Goal: Information Seeking & Learning: Learn about a topic

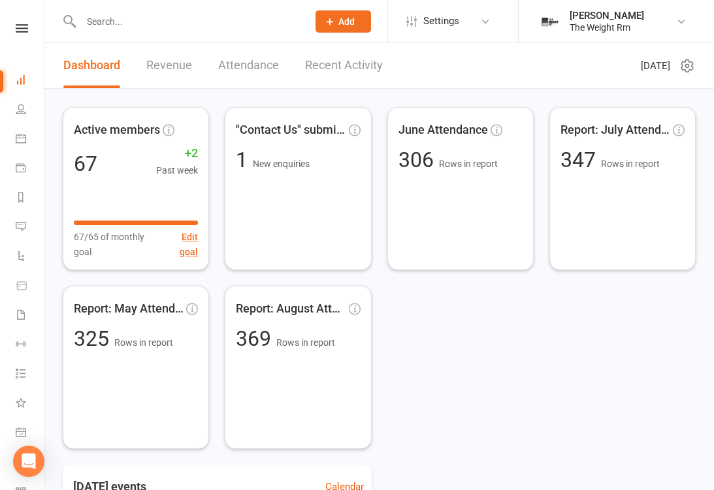
click at [32, 140] on link "Calendar" at bounding box center [30, 139] width 29 height 29
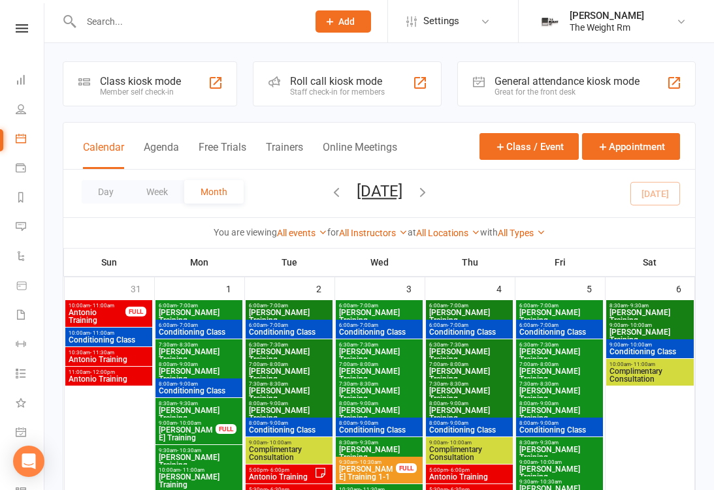
click at [174, 151] on button "Agenda" at bounding box center [161, 155] width 35 height 28
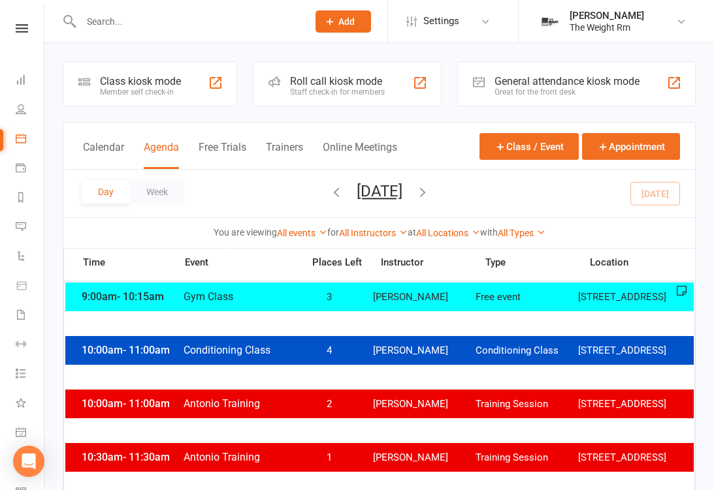
click at [430, 195] on icon "button" at bounding box center [422, 192] width 14 height 14
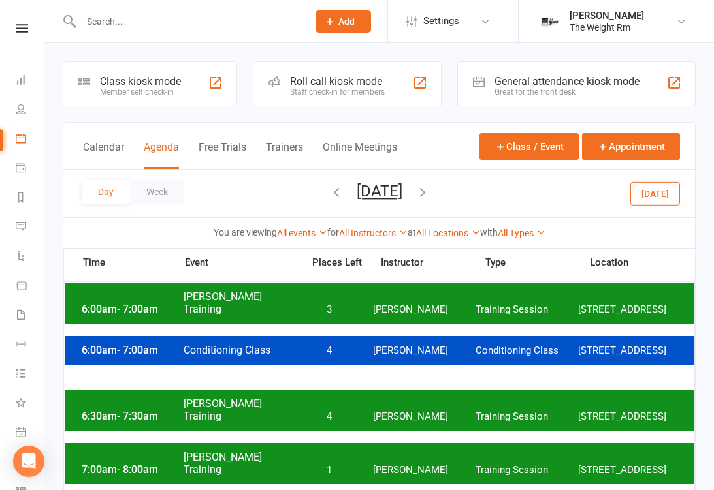
click at [430, 196] on icon "button" at bounding box center [422, 192] width 14 height 14
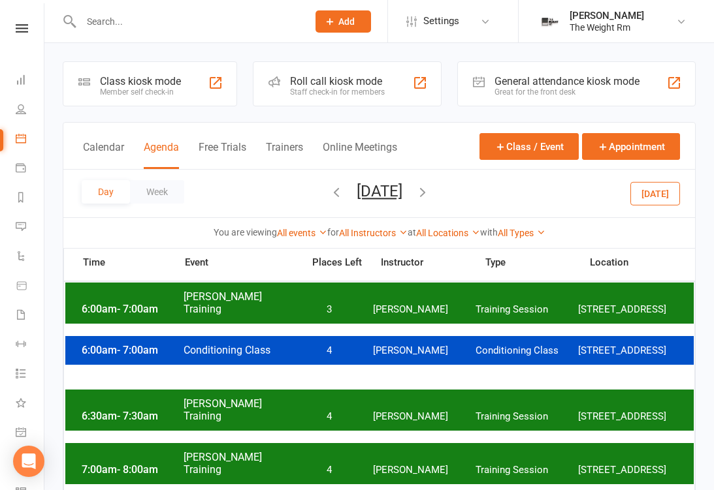
click at [329, 189] on icon "button" at bounding box center [336, 192] width 14 height 14
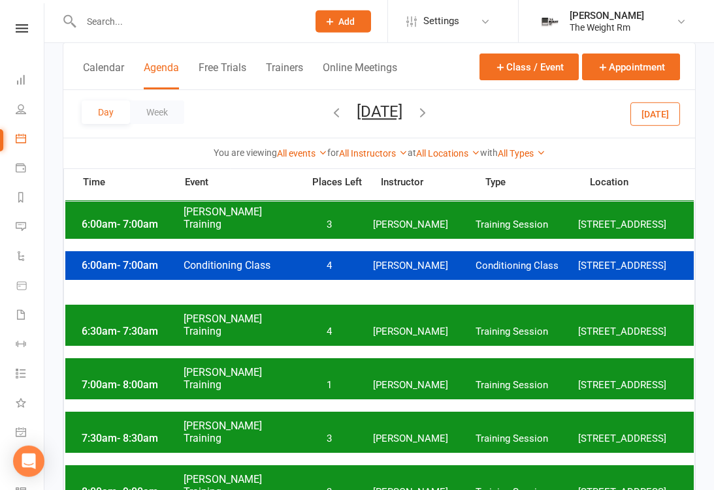
click at [409, 391] on span "[PERSON_NAME]" at bounding box center [424, 385] width 103 height 12
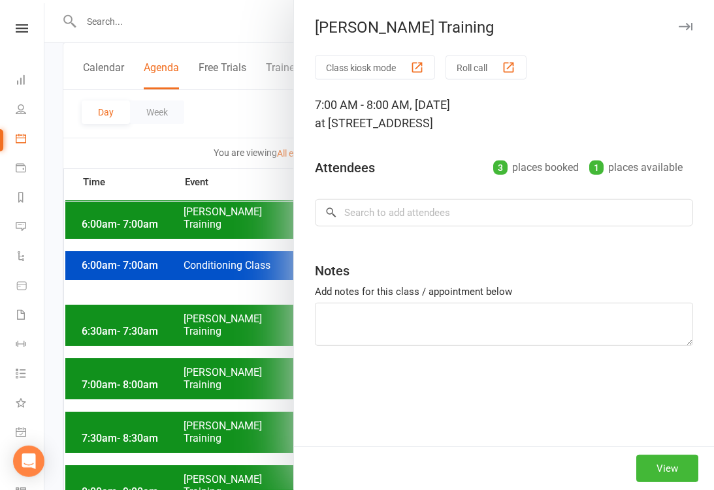
scroll to position [86, 0]
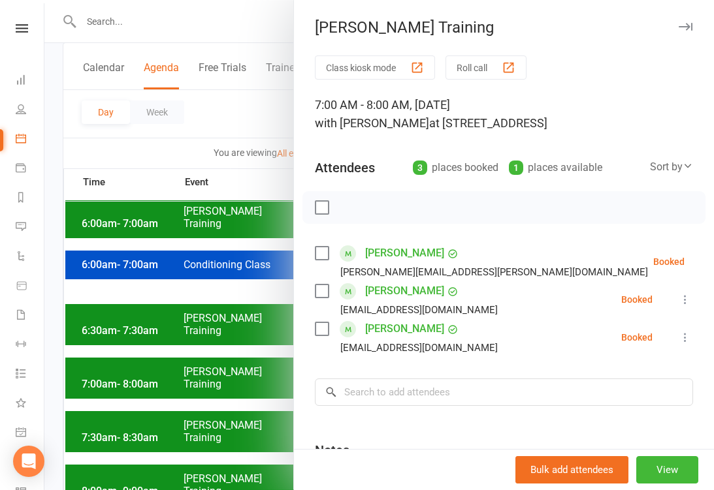
click at [189, 402] on div at bounding box center [378, 245] width 669 height 490
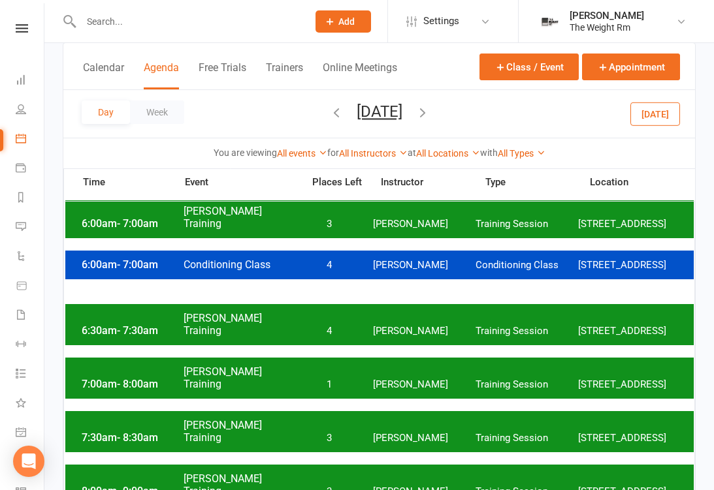
click at [290, 441] on div "7:30am - 8:30am [PERSON_NAME] Training 3 [PERSON_NAME] Training Session [STREET…" at bounding box center [379, 431] width 628 height 41
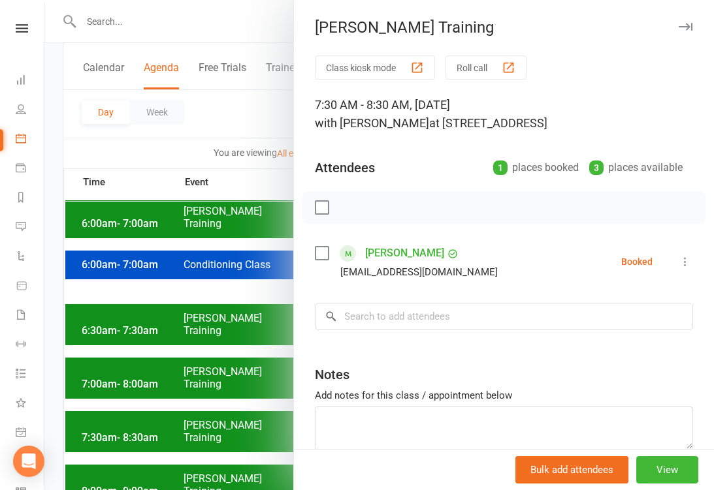
click at [228, 457] on div at bounding box center [378, 245] width 669 height 490
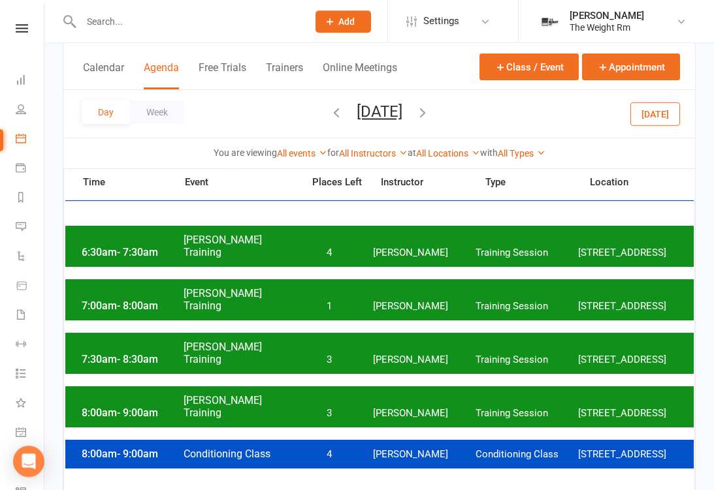
click at [227, 418] on div "8:00am - 9:00am [PERSON_NAME] Training 3 [PERSON_NAME] Training Session [STREET…" at bounding box center [379, 407] width 628 height 41
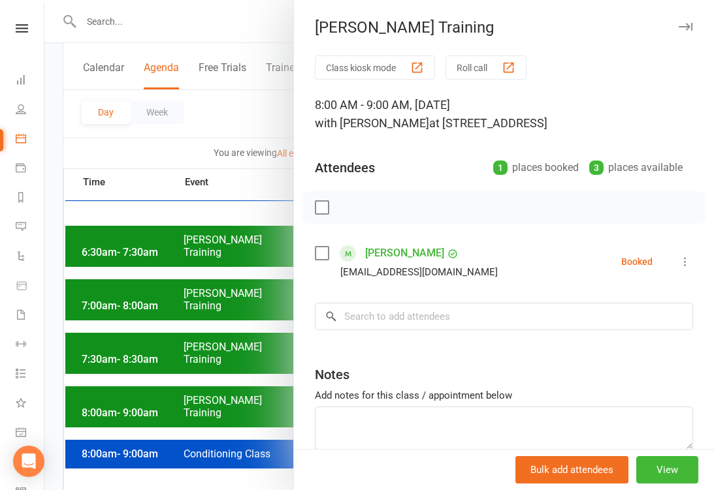
click at [188, 369] on div at bounding box center [378, 245] width 669 height 490
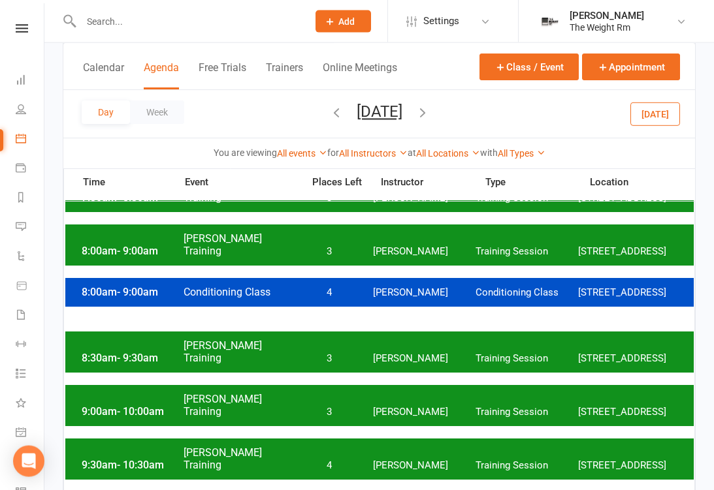
click at [277, 362] on div "8:30am - 9:30am [PERSON_NAME] Training 3 [PERSON_NAME] Training Session [STREET…" at bounding box center [379, 352] width 628 height 41
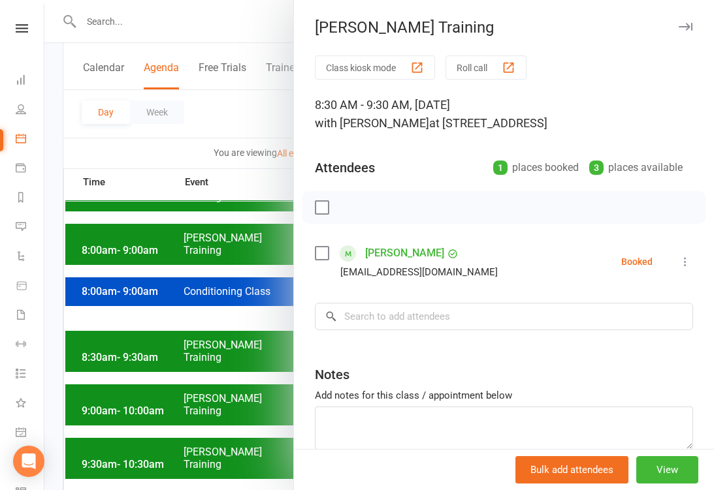
click at [193, 414] on div at bounding box center [378, 245] width 669 height 490
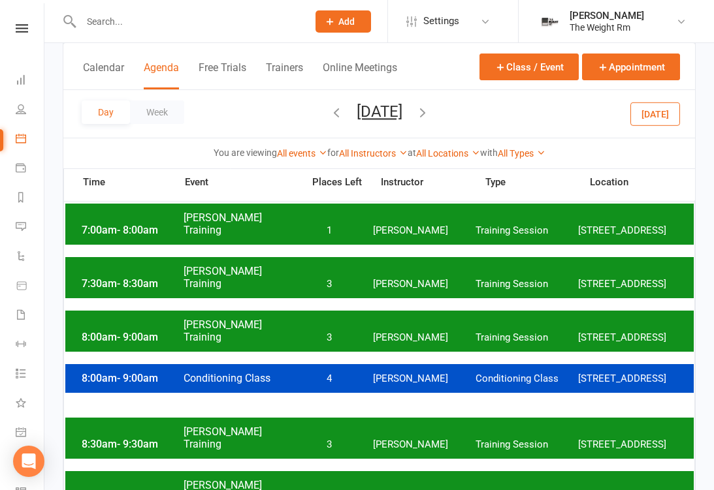
scroll to position [240, 0]
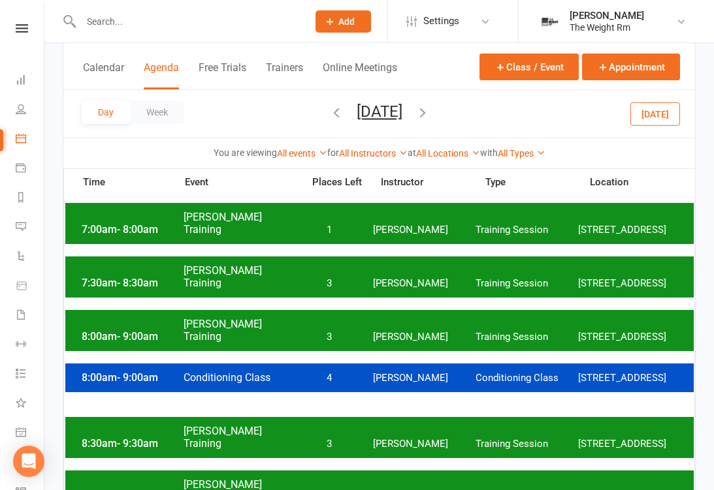
click at [252, 335] on div "8:00am - 9:00am [PERSON_NAME] Training 3 [PERSON_NAME] Training Session [STREET…" at bounding box center [379, 330] width 628 height 41
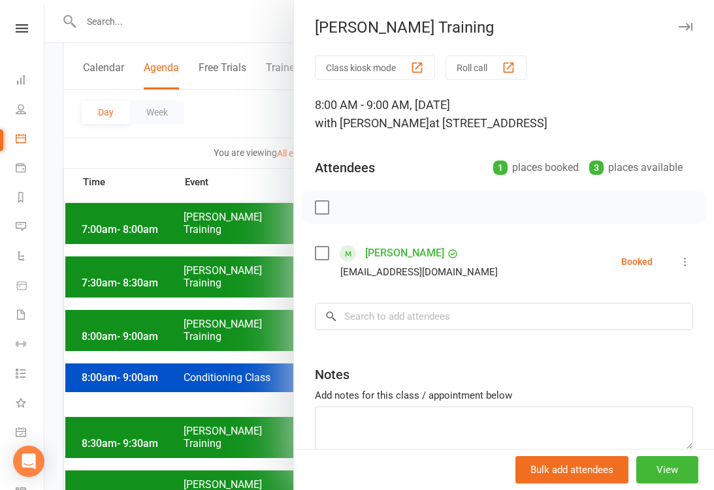
click at [199, 374] on div at bounding box center [378, 245] width 669 height 490
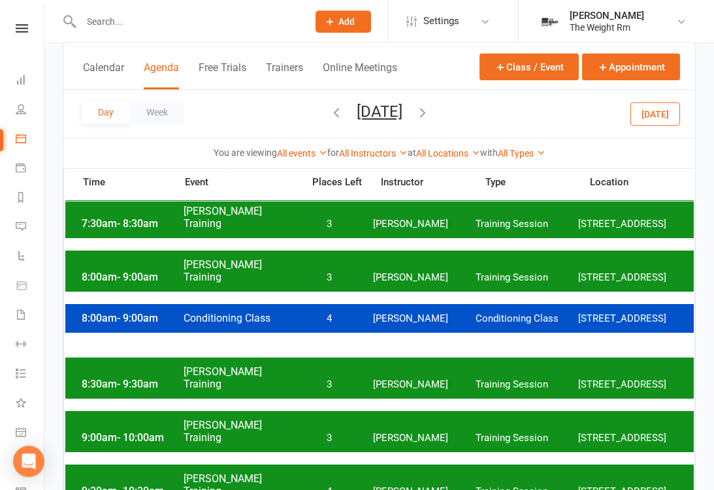
scroll to position [310, 0]
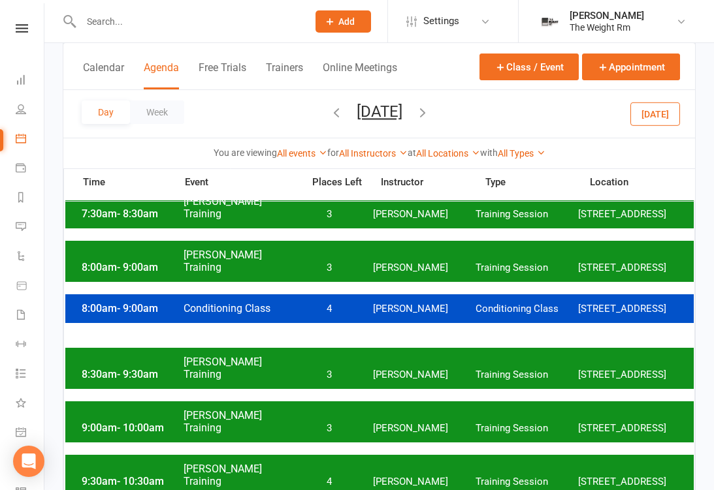
click at [220, 370] on div "8:30am - 9:30am [PERSON_NAME] Training 3 [PERSON_NAME] Training Session [STREET…" at bounding box center [379, 368] width 628 height 41
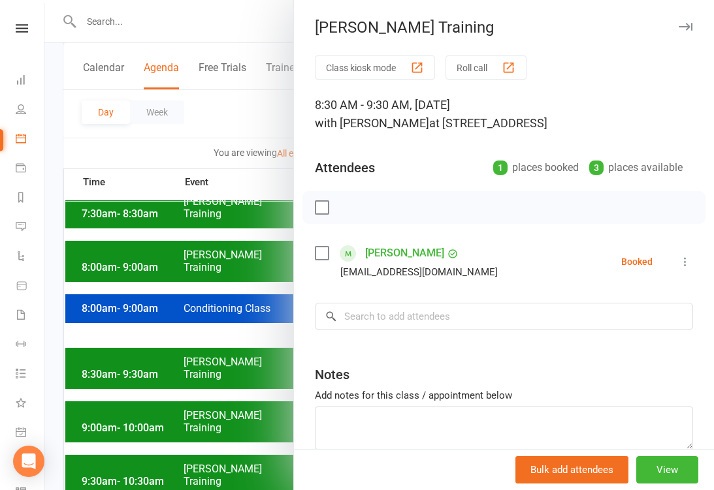
click at [195, 422] on div at bounding box center [378, 245] width 669 height 490
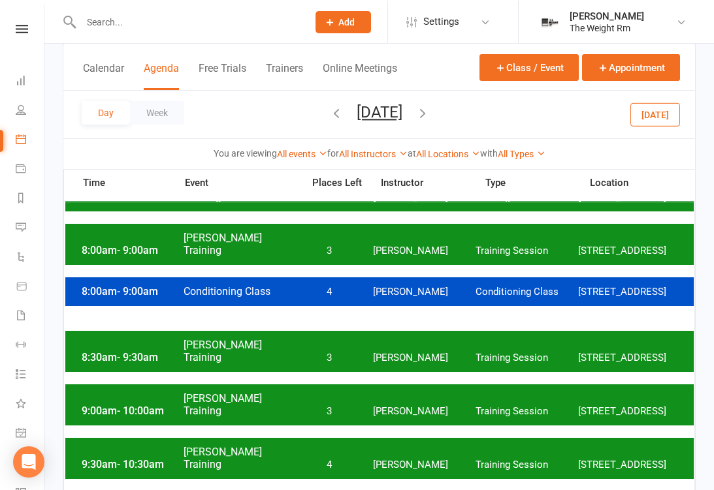
click at [196, 415] on div "9:00am - 10:00am [PERSON_NAME] Training 3 [PERSON_NAME] Training Session [STREE…" at bounding box center [379, 404] width 628 height 41
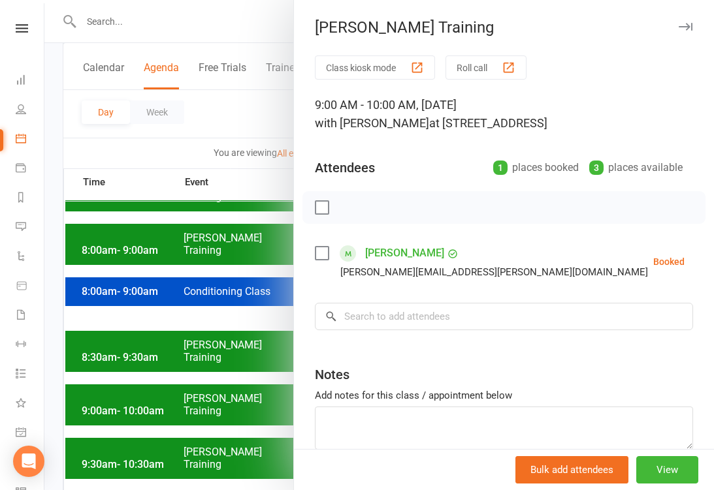
click at [197, 422] on div at bounding box center [378, 245] width 669 height 490
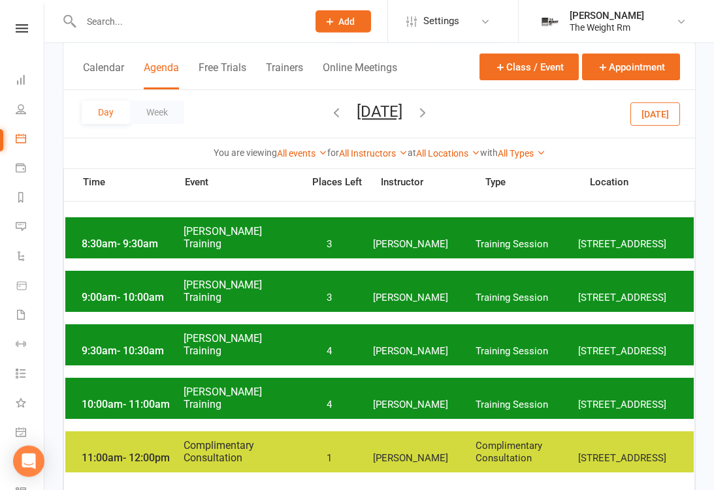
scroll to position [439, 0]
